Goal: Transaction & Acquisition: Purchase product/service

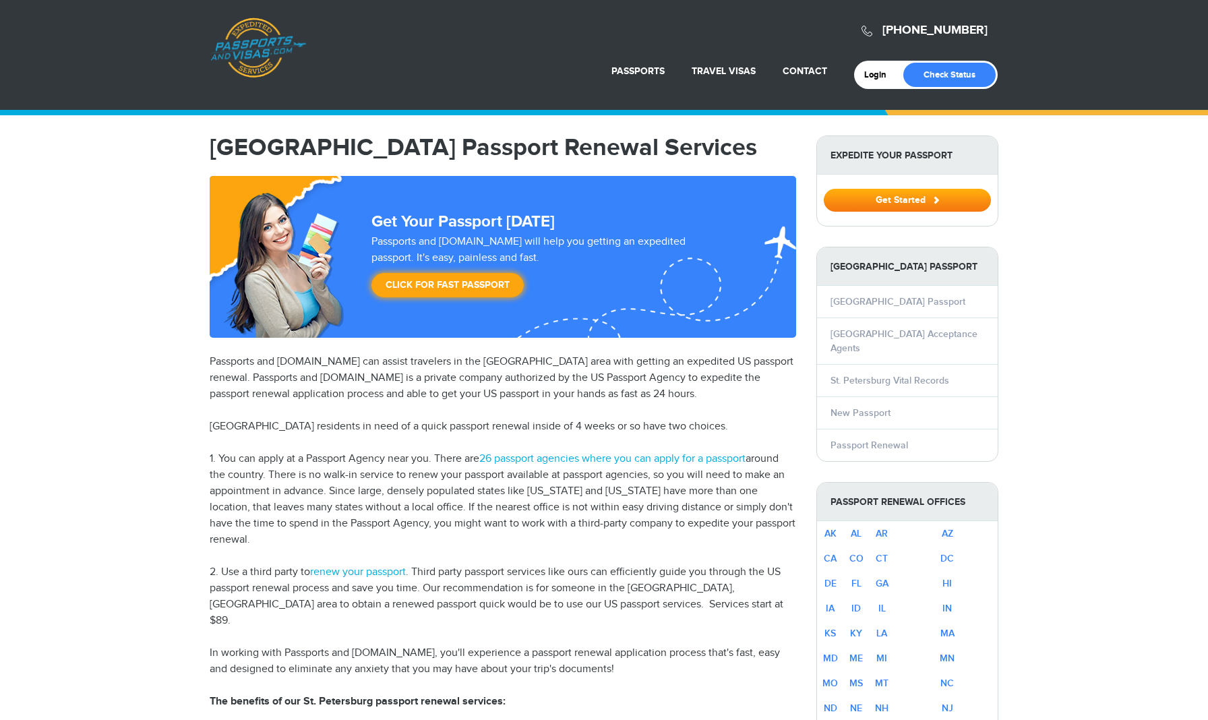
select select "**********"
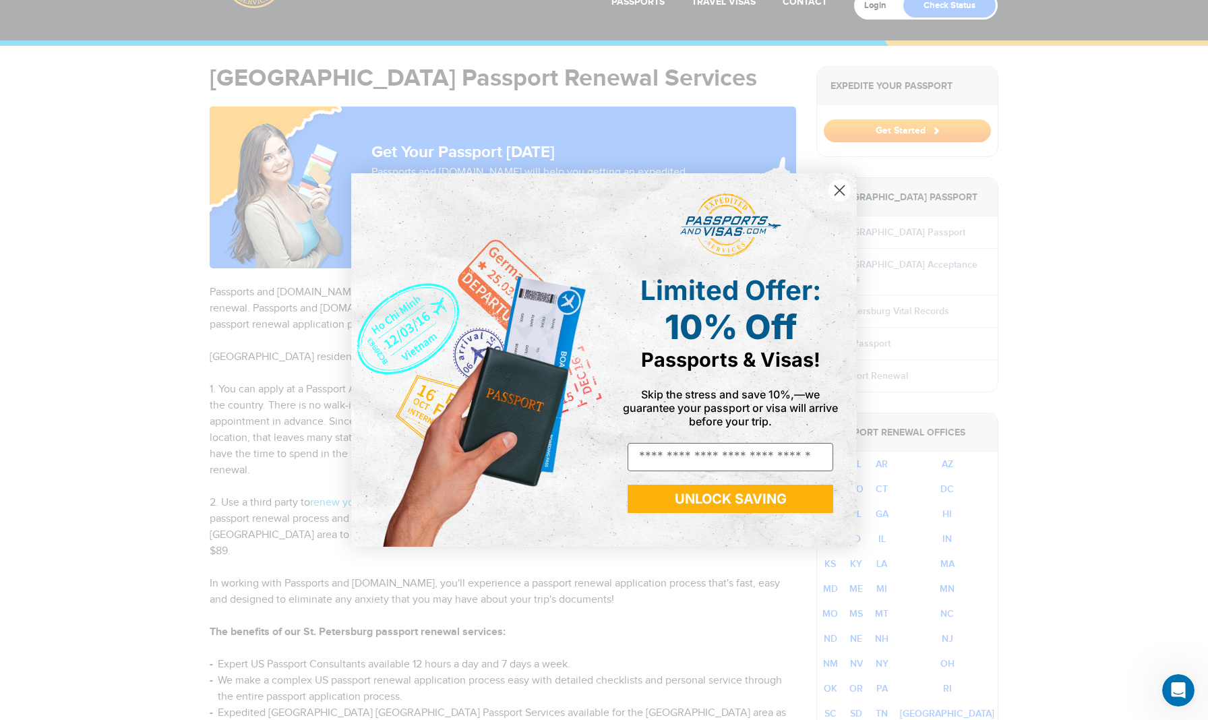
click at [694, 129] on div "Close dialog Limited Offer: 10% Off Passports & Visas! Skip the stress and save…" at bounding box center [604, 360] width 1208 height 720
click at [291, 496] on div "Close dialog Limited Offer: 10% Off Passports & Visas! Skip the stress and save…" at bounding box center [604, 360] width 1208 height 720
click at [668, 455] on input "Email" at bounding box center [731, 457] width 206 height 28
type input "**********"
click at [725, 492] on button "UNLOCK SAVING" at bounding box center [731, 499] width 206 height 28
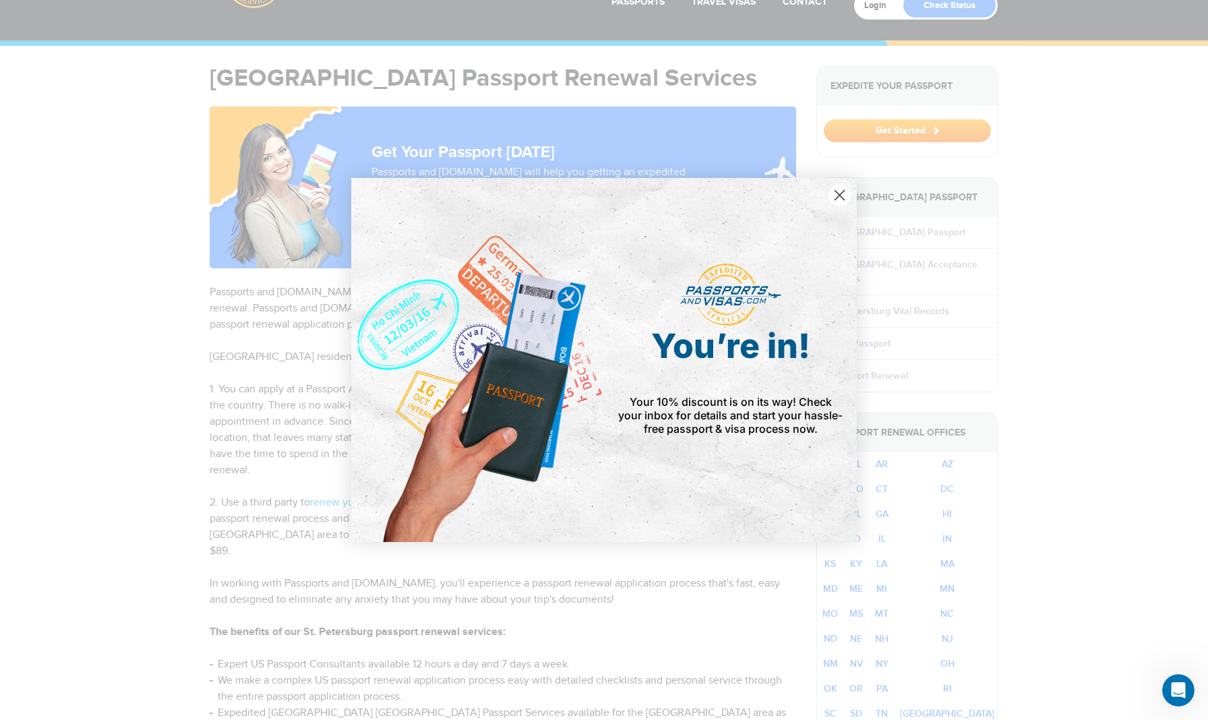
click at [838, 196] on circle "Close dialog" at bounding box center [840, 195] width 22 height 22
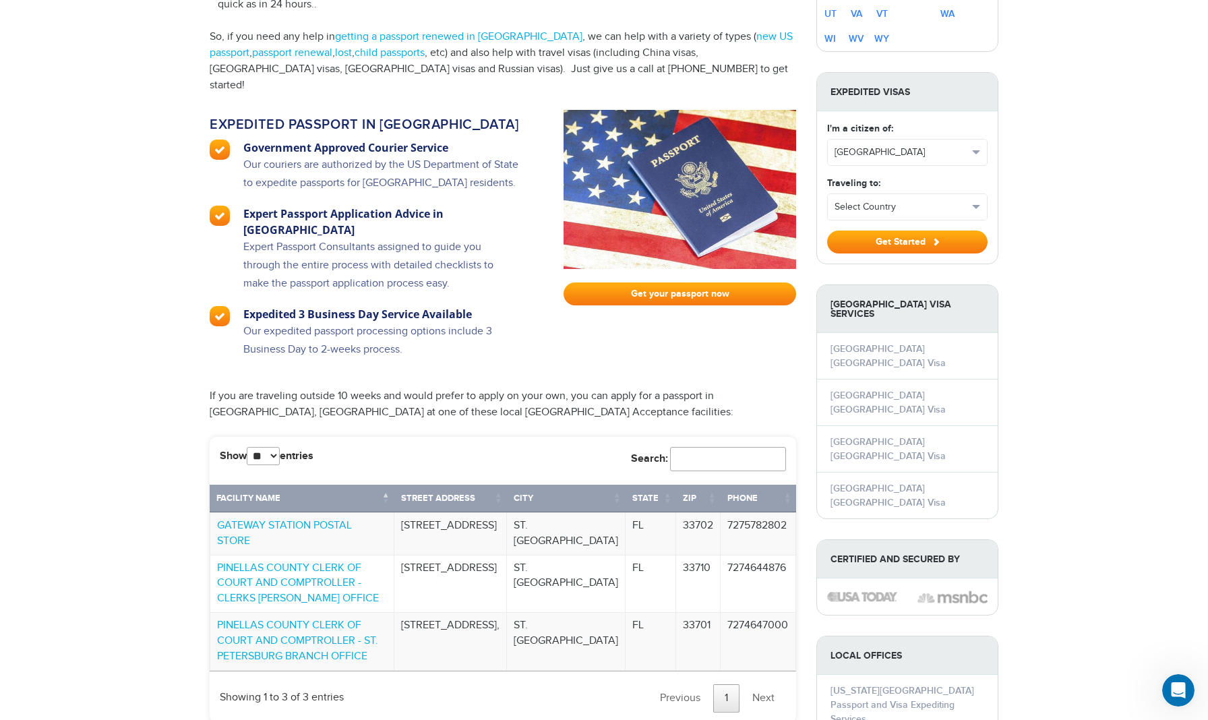
scroll to position [795, 0]
click at [765, 684] on link "Next" at bounding box center [763, 698] width 45 height 28
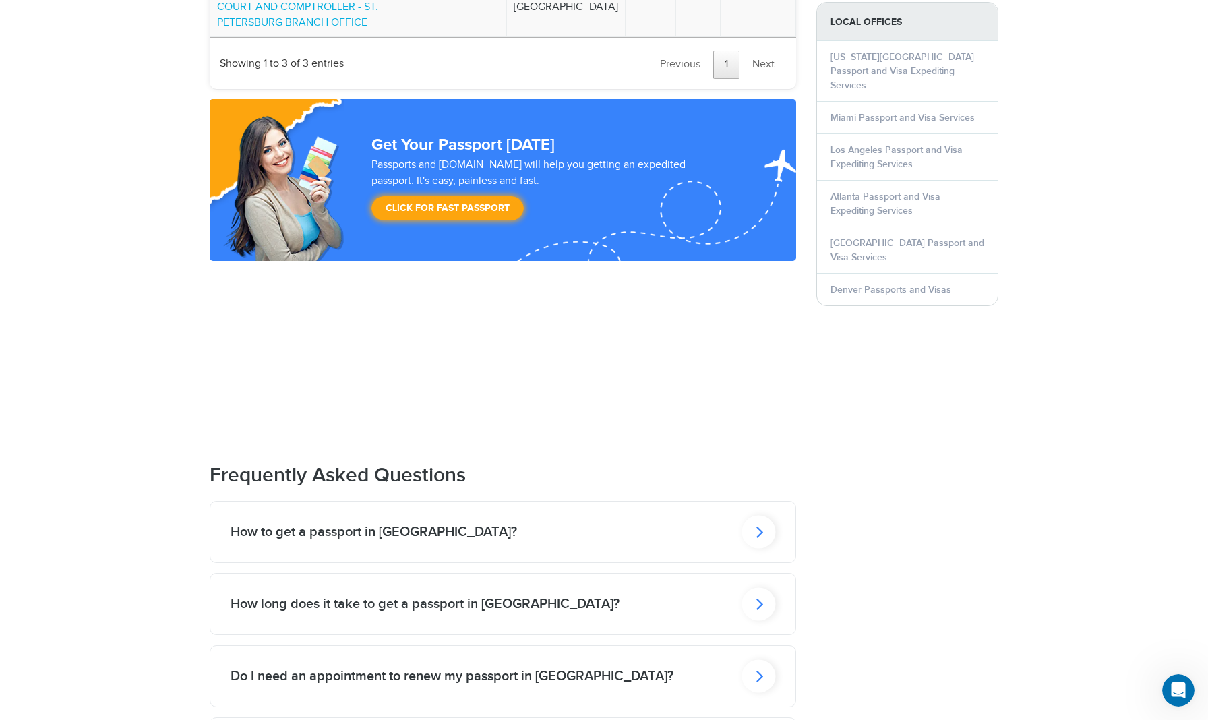
scroll to position [1435, 0]
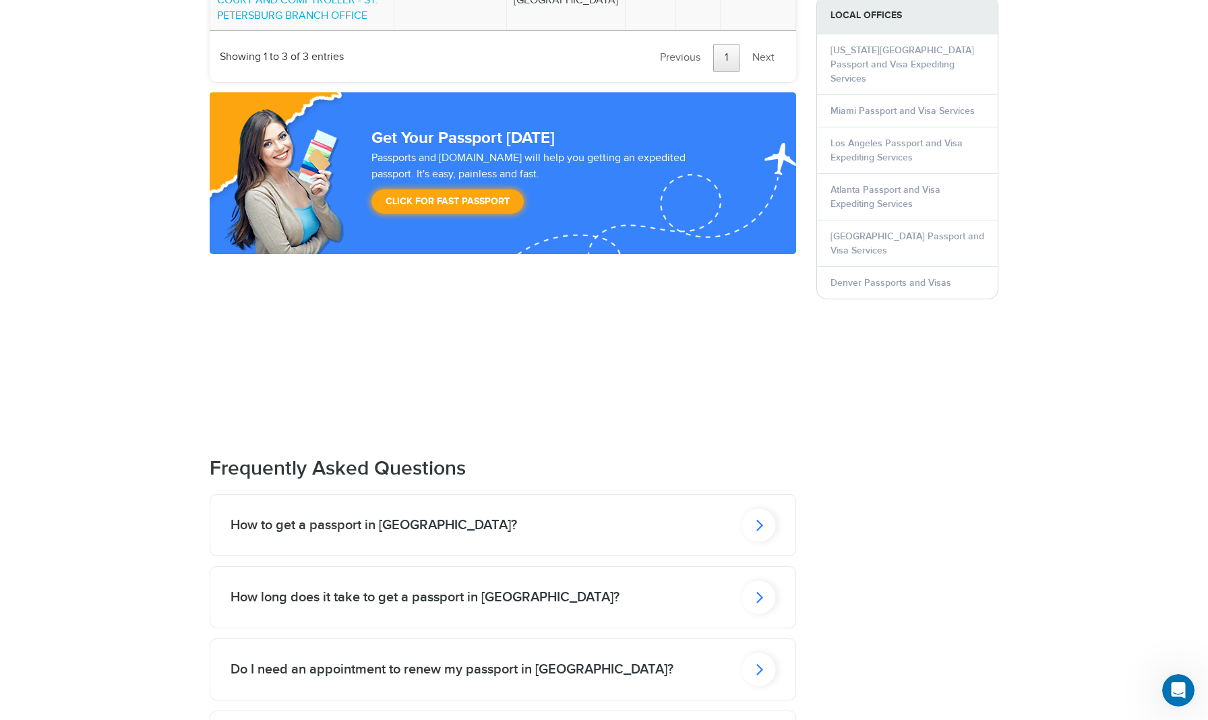
click at [759, 508] on icon at bounding box center [759, 524] width 34 height 33
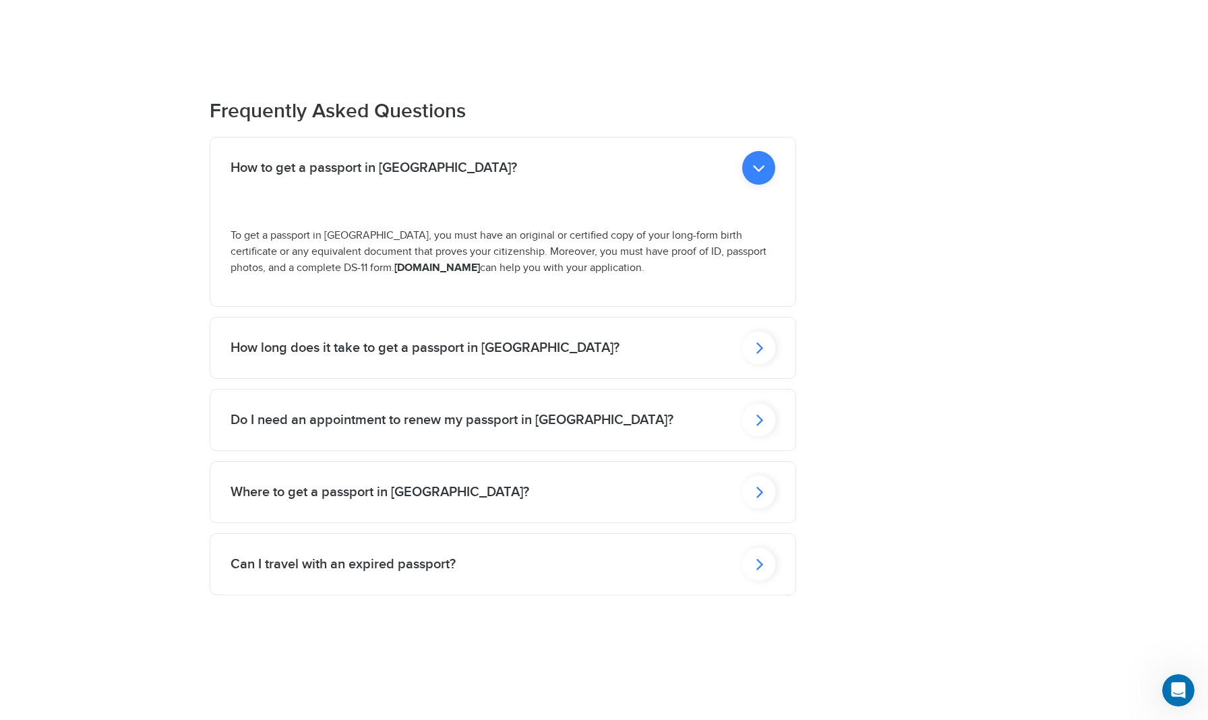
scroll to position [1793, 0]
click at [753, 330] on icon at bounding box center [759, 346] width 34 height 33
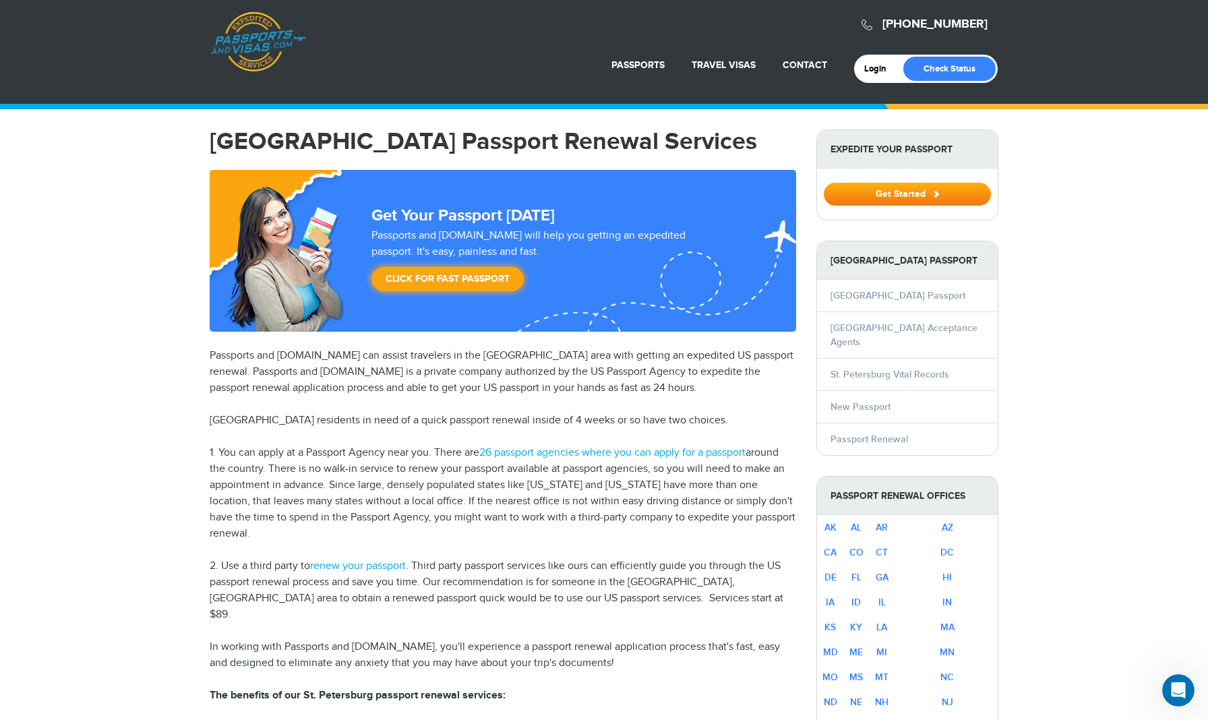
scroll to position [9, 0]
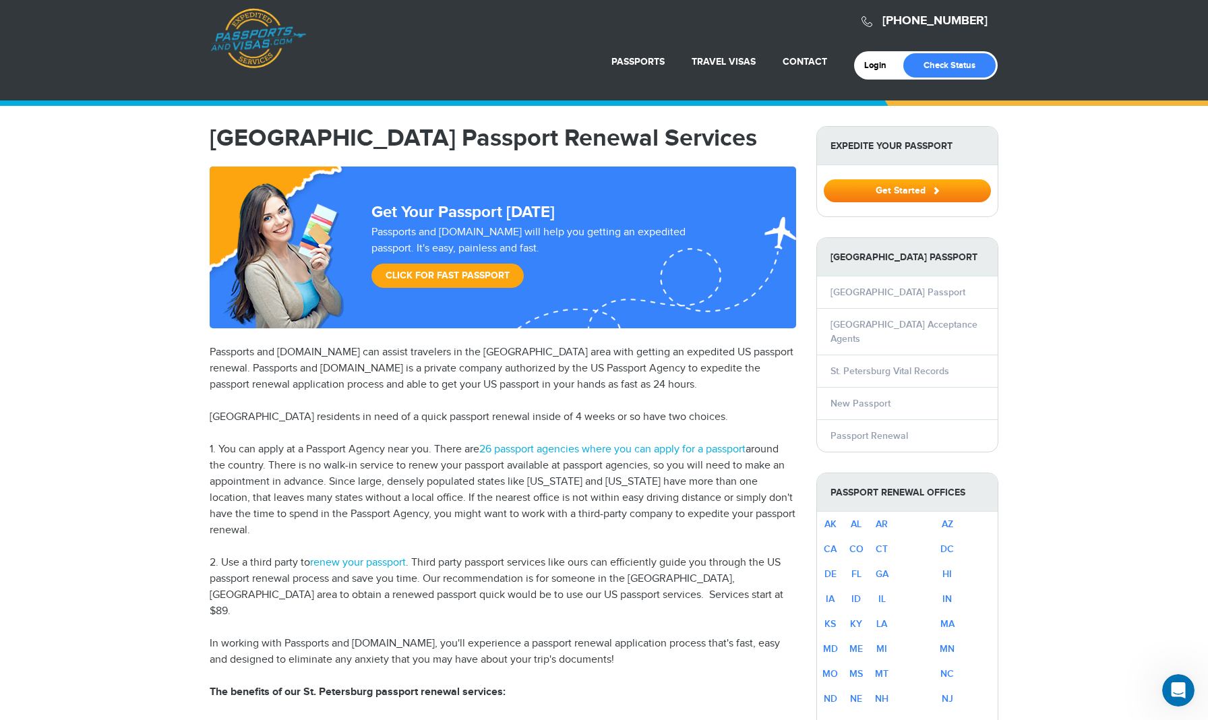
click at [463, 271] on link "Click for Fast Passport" at bounding box center [448, 276] width 152 height 24
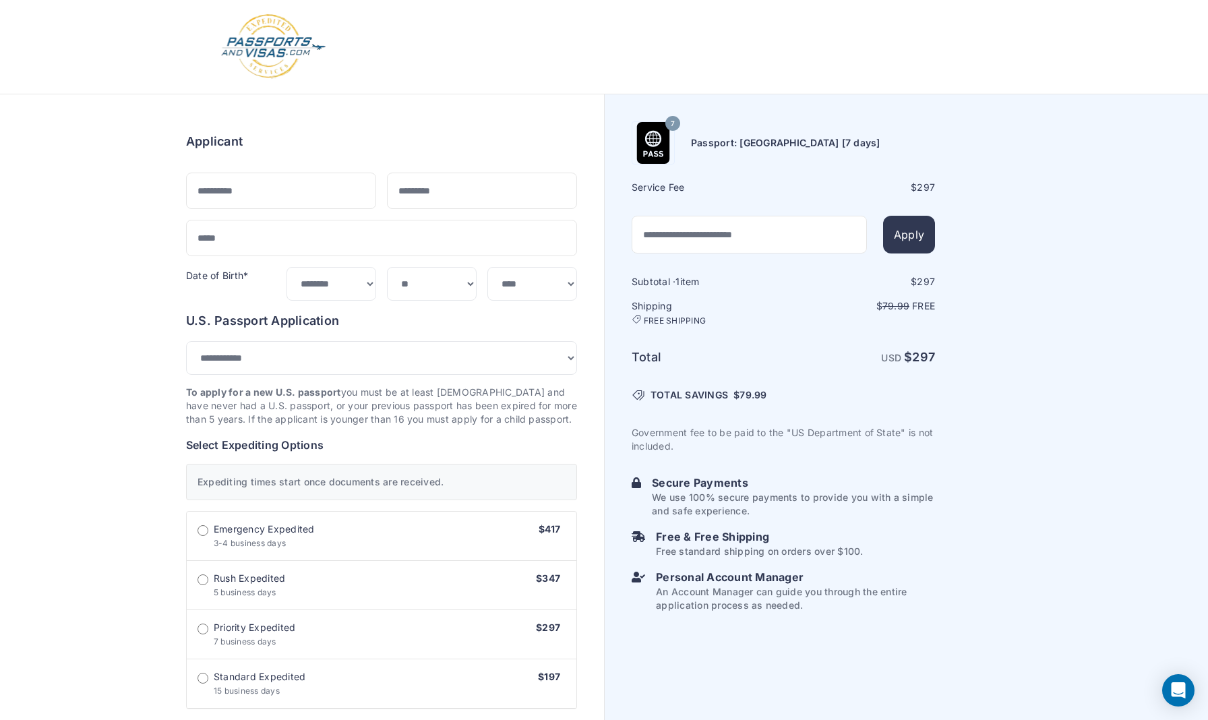
select select "***"
